Goal: Information Seeking & Learning: Compare options

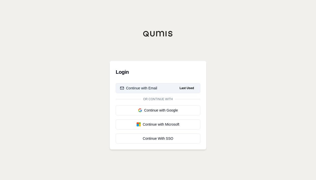
click at [159, 88] on button "Continue with Email Last Used" at bounding box center [158, 88] width 84 height 10
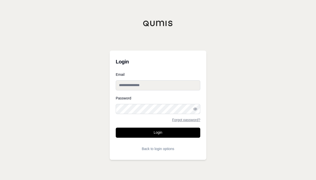
click at [144, 85] on input "Email" at bounding box center [158, 85] width 84 height 10
type input "**********"
click at [116, 127] on button "Login" at bounding box center [158, 132] width 84 height 10
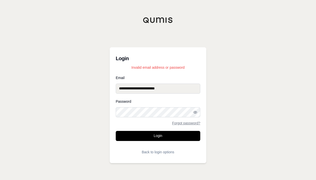
click at [92, 107] on div "**********" at bounding box center [158, 90] width 316 height 180
click at [116, 131] on button "Login" at bounding box center [158, 136] width 84 height 10
click at [123, 109] on div "Password Forgot password?" at bounding box center [158, 112] width 84 height 25
drag, startPoint x: 139, startPoint y: 107, endPoint x: -3, endPoint y: 98, distance: 141.6
click at [0, 98] on html "**********" at bounding box center [158, 90] width 316 height 180
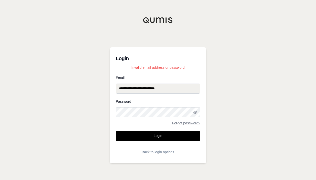
click at [116, 131] on button "Login" at bounding box center [158, 136] width 84 height 10
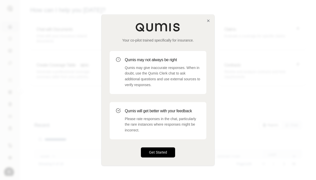
click at [165, 150] on button "Get Started" at bounding box center [158, 152] width 34 height 10
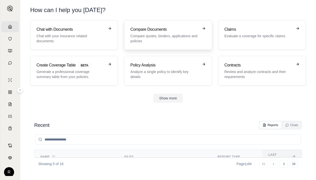
click at [186, 34] on p "Compare quotes, binders, applications and policies" at bounding box center [164, 38] width 68 height 10
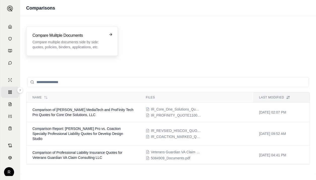
click at [96, 33] on h3 "Compare Mulitple Documents" at bounding box center [68, 35] width 72 height 6
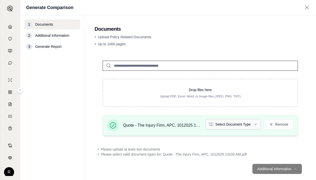
click at [249, 125] on html "Home Vault Prompts Chats Single Policy Comparisons Claims Custom Report Coverag…" at bounding box center [158, 90] width 316 height 180
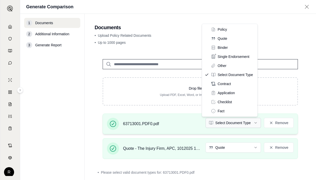
click at [233, 121] on html "Home Vault Prompts Chats Single Policy Comparisons Claims Custom Report Coverag…" at bounding box center [158, 90] width 316 height 180
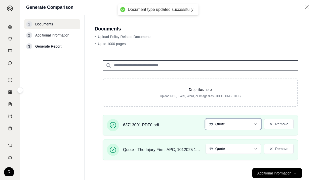
scroll to position [12, 0]
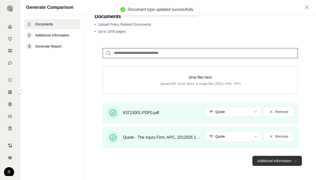
click at [276, 162] on button "Additional Information →" at bounding box center [277, 161] width 50 height 10
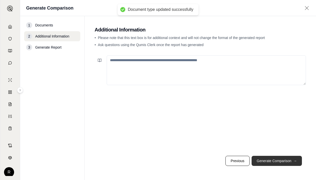
scroll to position [0, 0]
click at [277, 157] on button "Generate Comparison →" at bounding box center [276, 161] width 50 height 10
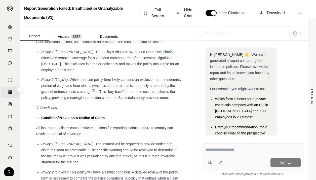
scroll to position [915, 0]
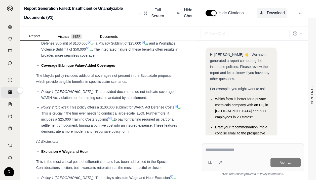
click at [270, 12] on span "Download" at bounding box center [276, 13] width 18 height 6
